Goal: Communication & Community: Share content

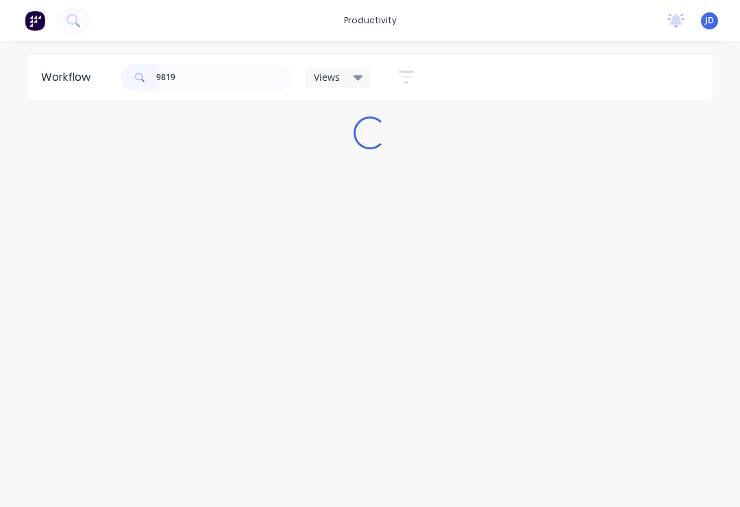
type input "98198"
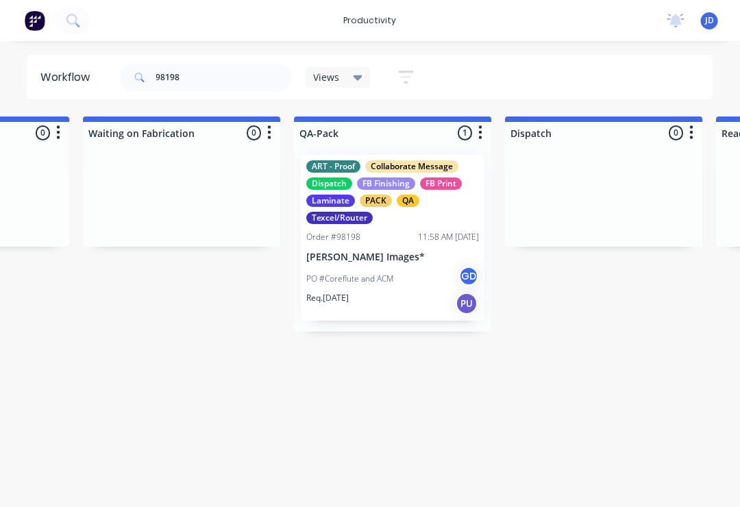
scroll to position [0, 3325]
click at [400, 276] on div "PO #Coreflute and ACM GD" at bounding box center [392, 279] width 173 height 26
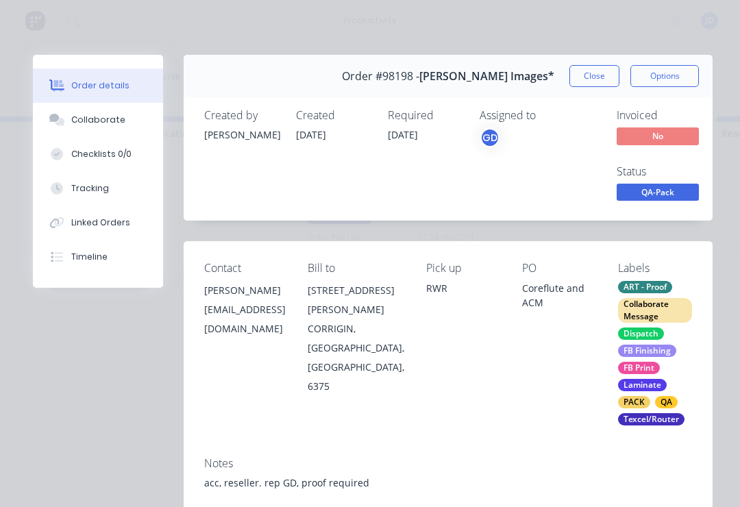
scroll to position [0, 0]
click at [610, 75] on button "Close" at bounding box center [595, 76] width 50 height 22
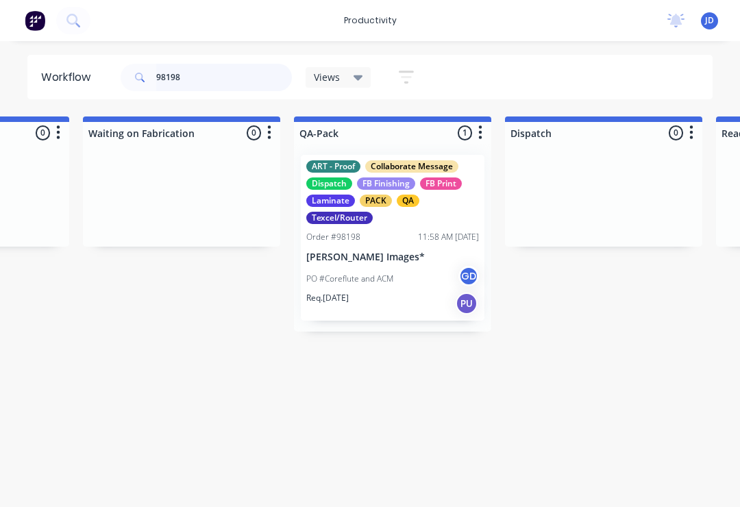
click at [207, 75] on input "98198" at bounding box center [224, 77] width 136 height 27
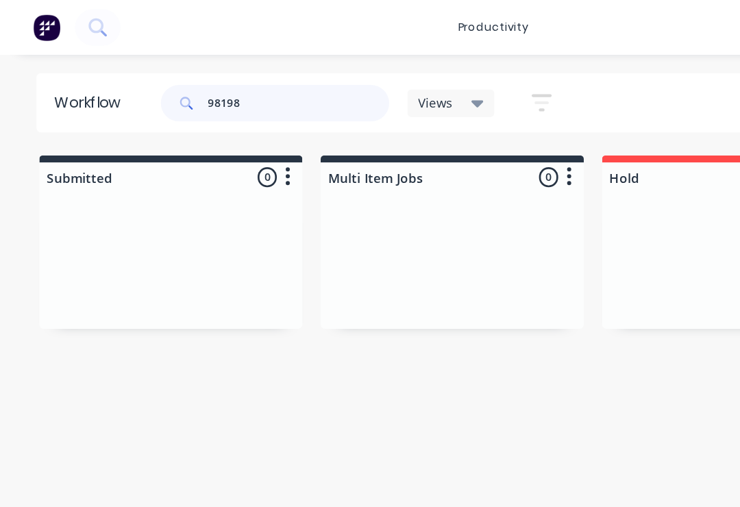
scroll to position [0, 3325]
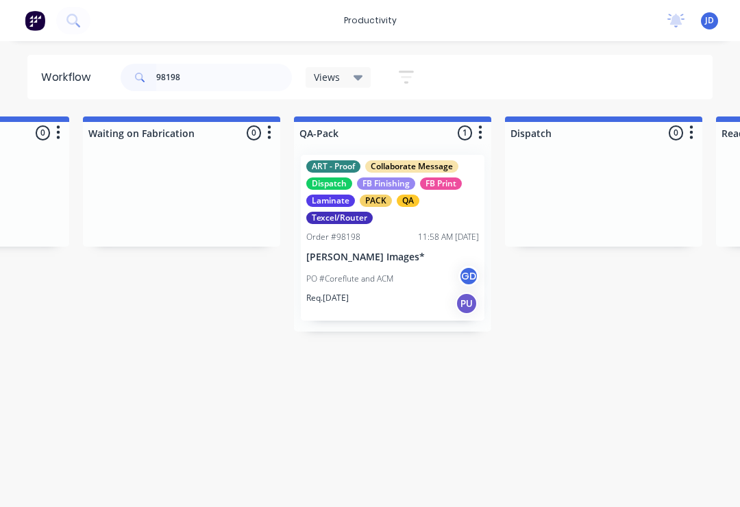
click at [280, 202] on div at bounding box center [181, 195] width 197 height 103
click at [381, 258] on p "[PERSON_NAME] Images*" at bounding box center [392, 258] width 173 height 12
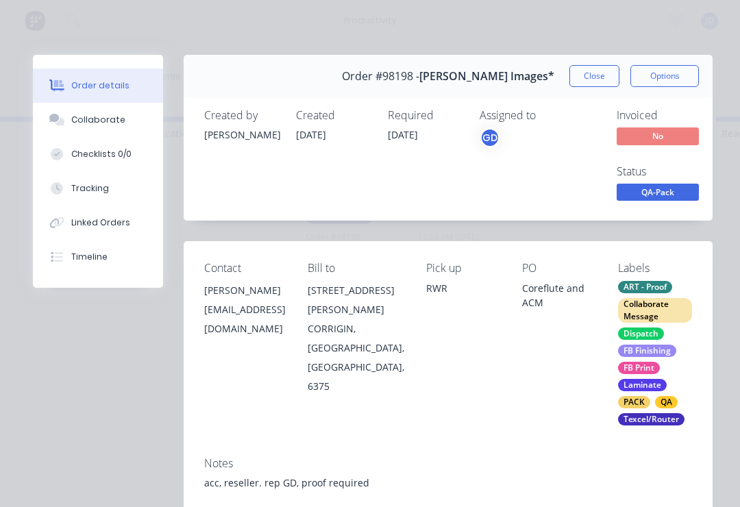
scroll to position [0, 0]
click at [105, 112] on button "Collaborate" at bounding box center [98, 120] width 130 height 34
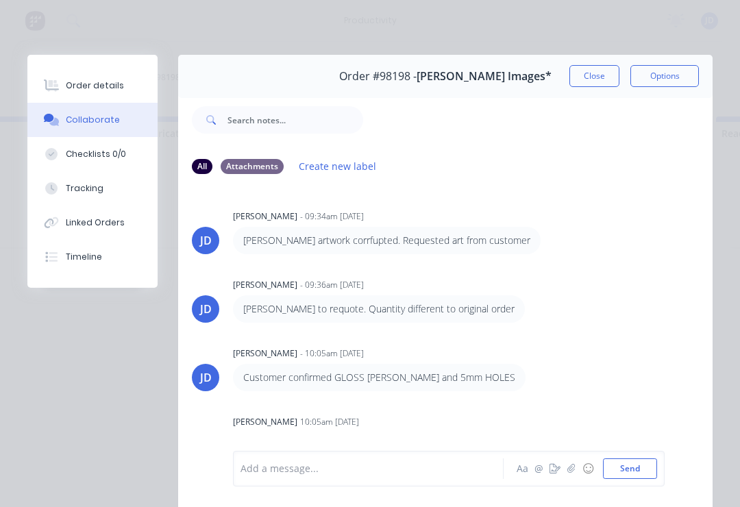
click at [570, 477] on button "button" at bounding box center [572, 469] width 16 height 16
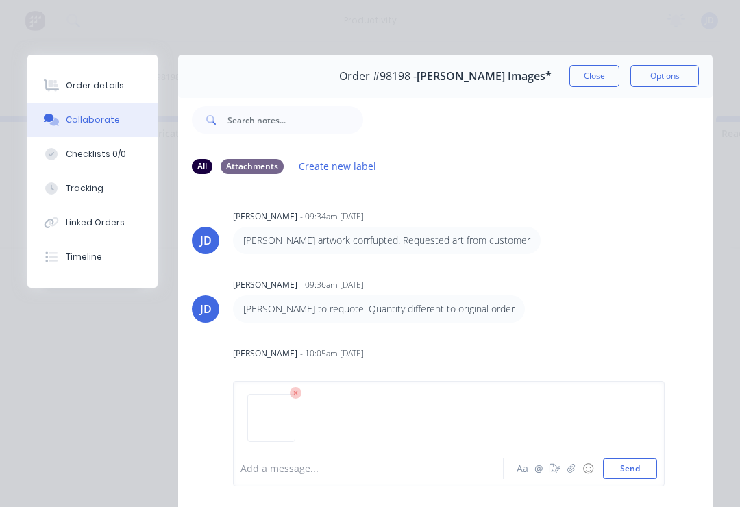
click at [637, 479] on button "Send" at bounding box center [630, 469] width 54 height 21
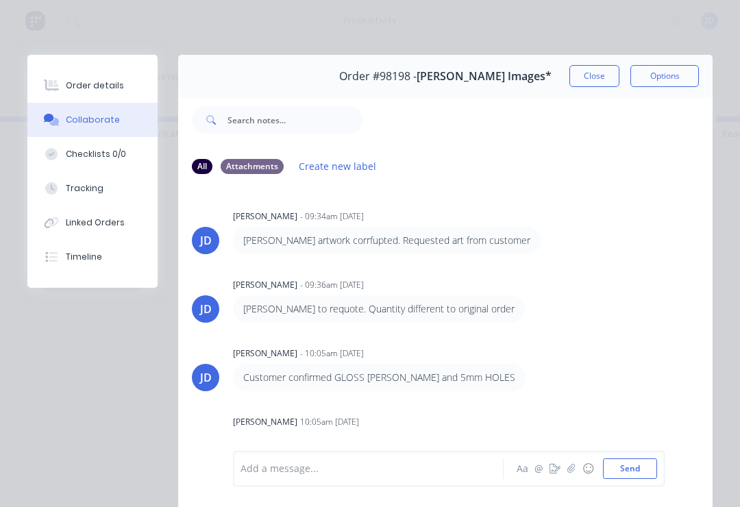
click at [571, 469] on icon "button" at bounding box center [572, 468] width 8 height 9
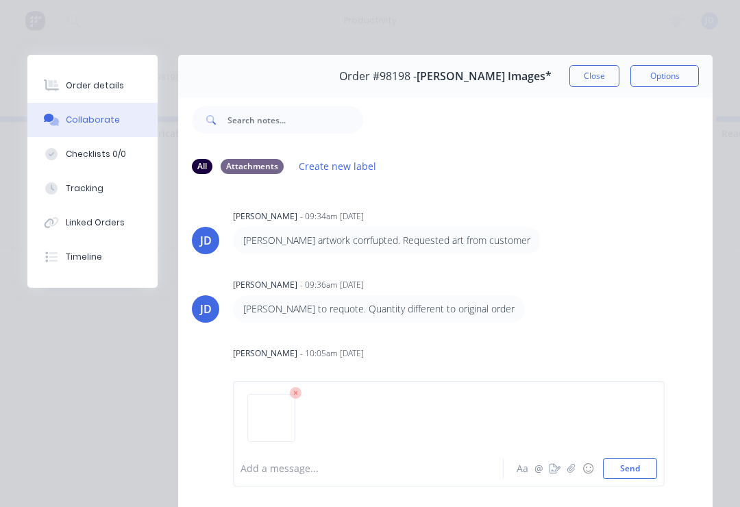
click at [649, 465] on button "Send" at bounding box center [630, 469] width 54 height 21
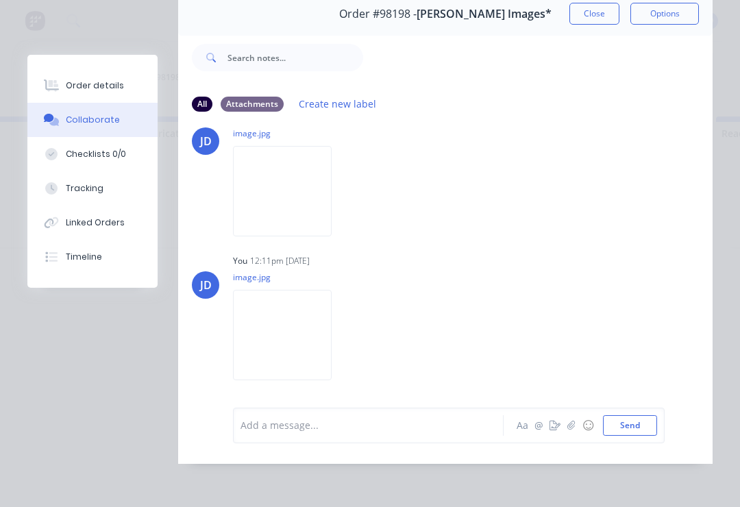
scroll to position [83, 0]
click at [572, 431] on icon "button" at bounding box center [572, 426] width 8 height 10
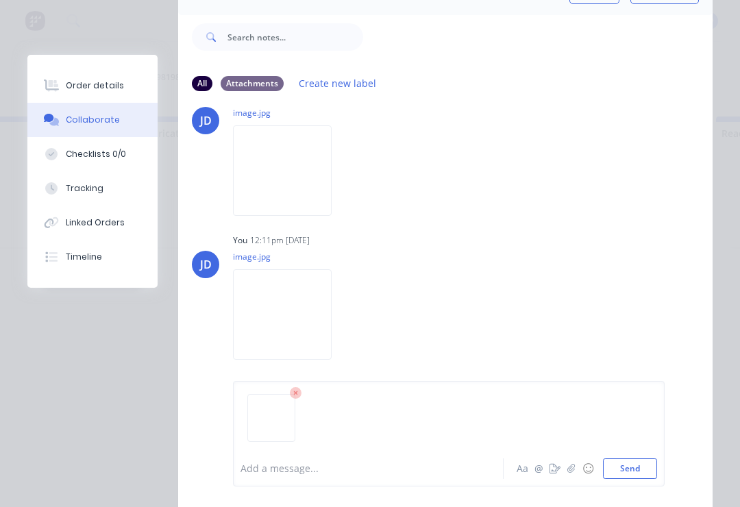
click at [633, 469] on button "Send" at bounding box center [630, 469] width 54 height 21
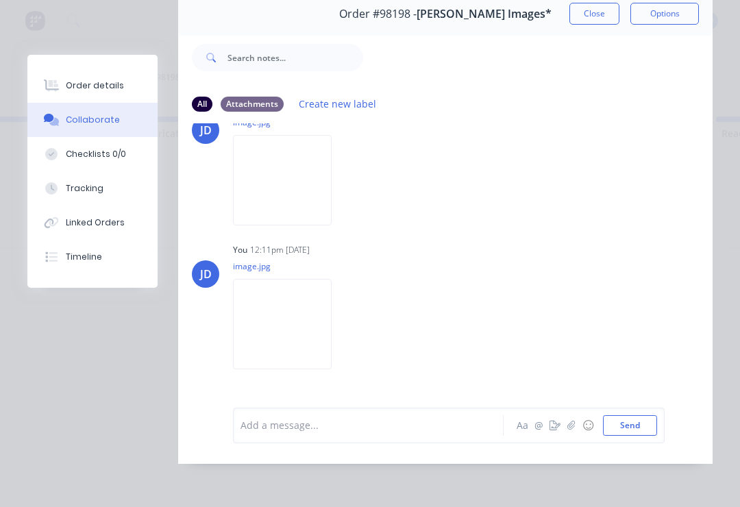
click at [296, 425] on div at bounding box center [372, 425] width 262 height 14
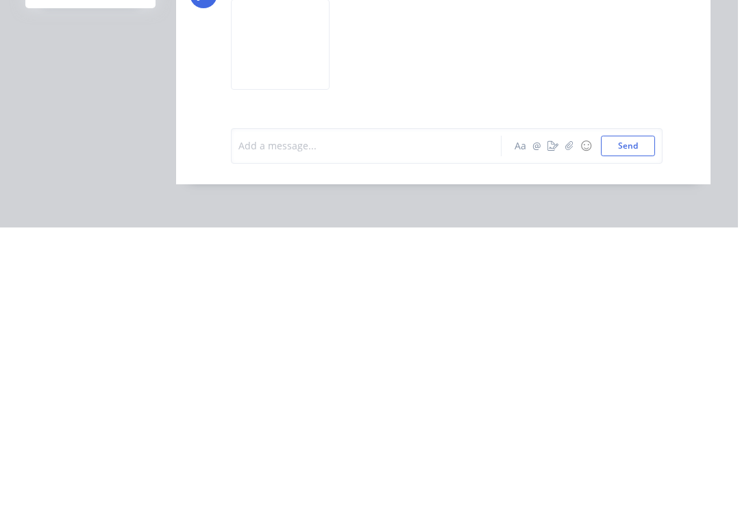
scroll to position [0, 3327]
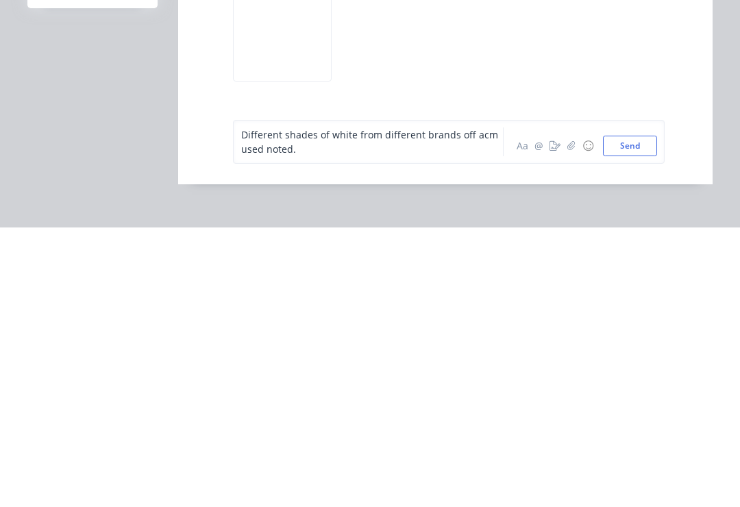
click at [636, 415] on button "Send" at bounding box center [630, 425] width 54 height 21
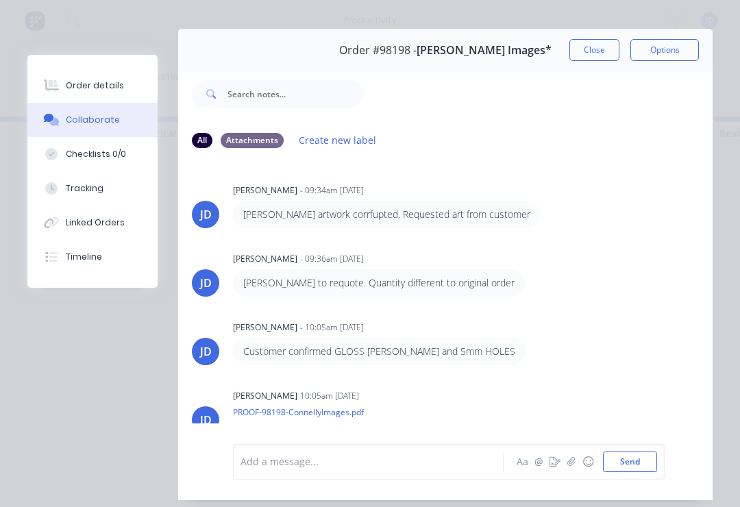
scroll to position [17, 0]
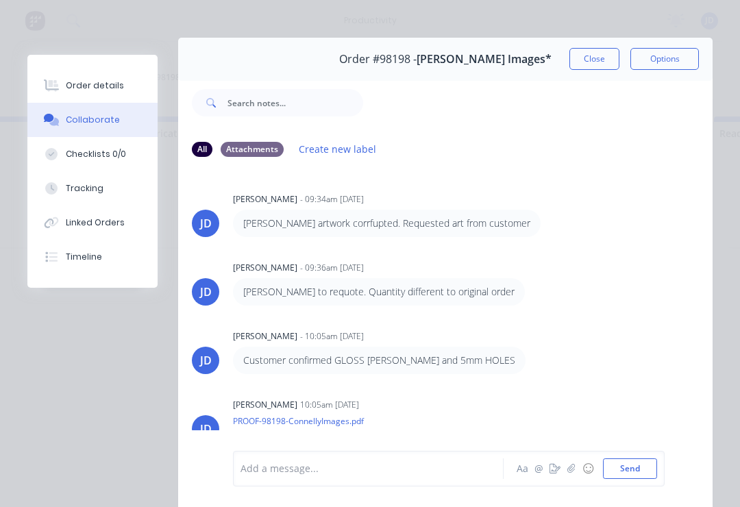
click at [598, 58] on button "Close" at bounding box center [595, 59] width 50 height 22
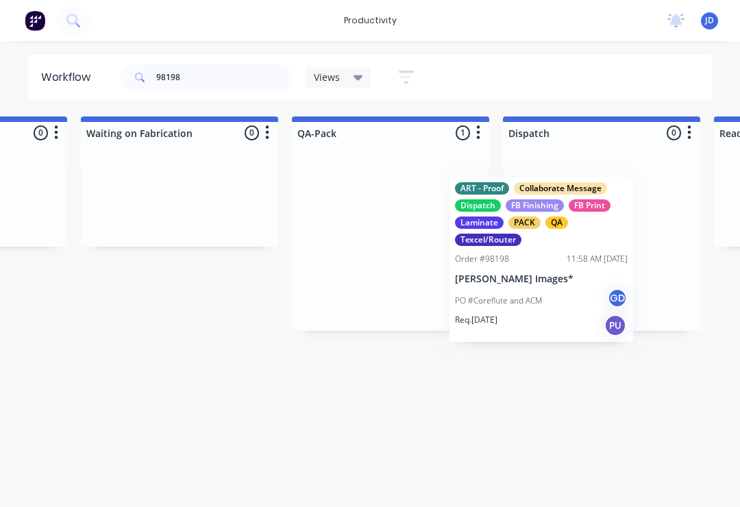
scroll to position [0, 3329]
